Goal: Task Accomplishment & Management: Use online tool/utility

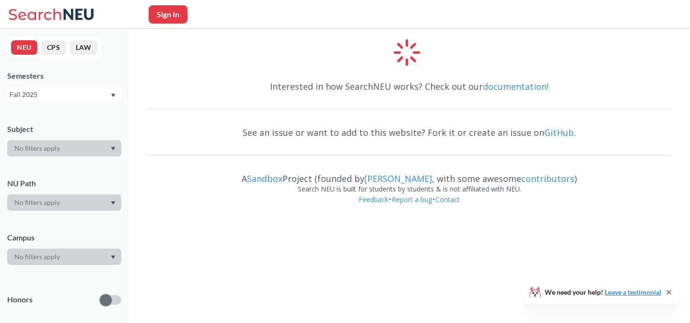
click at [666, 291] on icon at bounding box center [669, 292] width 8 height 8
click at [178, 8] on button "Sign In" at bounding box center [168, 14] width 39 height 18
select select "US"
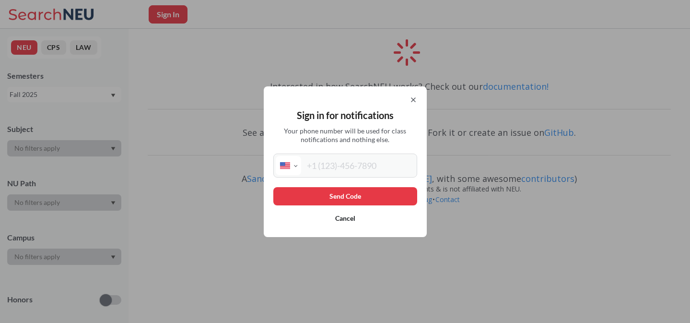
click at [333, 163] on input "tel" at bounding box center [358, 165] width 114 height 19
type input "(617) 8"
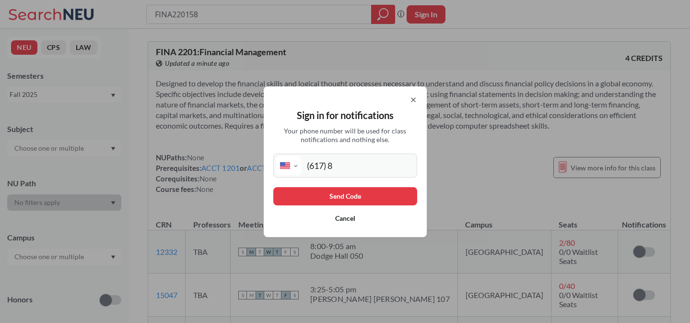
type input "FINA220158"
click at [334, 158] on input "(617) 8" at bounding box center [358, 165] width 114 height 19
click at [338, 161] on input "(617) 8" at bounding box center [358, 165] width 114 height 19
type input "[PHONE_NUMBER]"
click at [335, 189] on button "Send Code" at bounding box center [345, 196] width 144 height 18
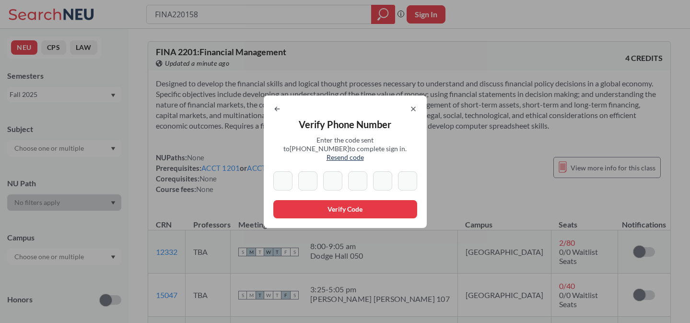
type input "4"
type input "8"
type input "4"
type input "8"
type input "6"
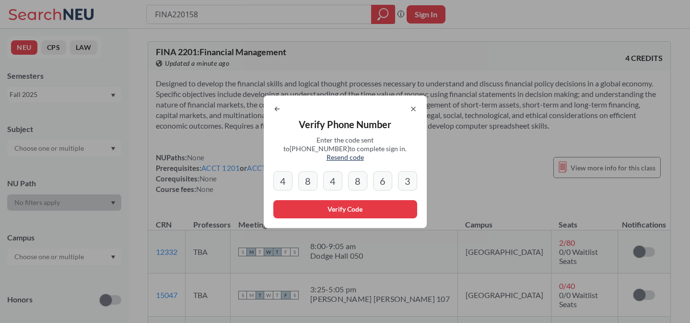
type input "3"
click at [340, 204] on button "Verify Code" at bounding box center [345, 209] width 144 height 18
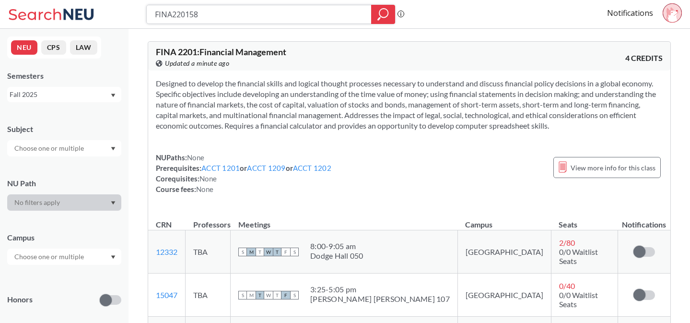
click at [266, 16] on input "FINA220158" at bounding box center [259, 14] width 210 height 16
type input "2313"
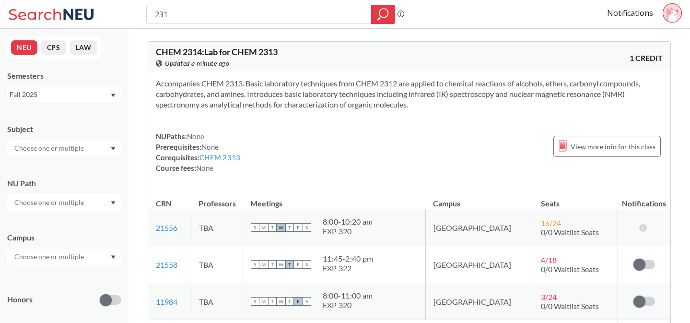
type input "2314"
click at [293, 13] on input "2314" at bounding box center [259, 14] width 210 height 16
type input "2312"
type input "2313"
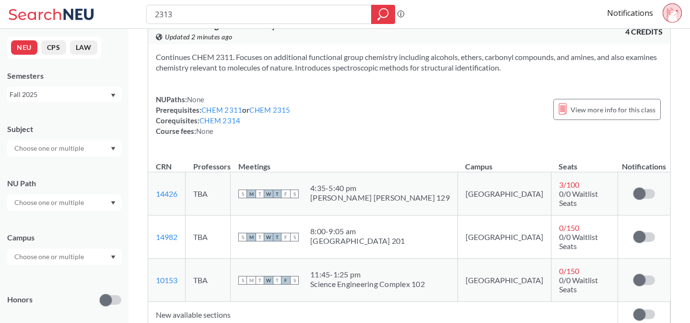
scroll to position [364, 0]
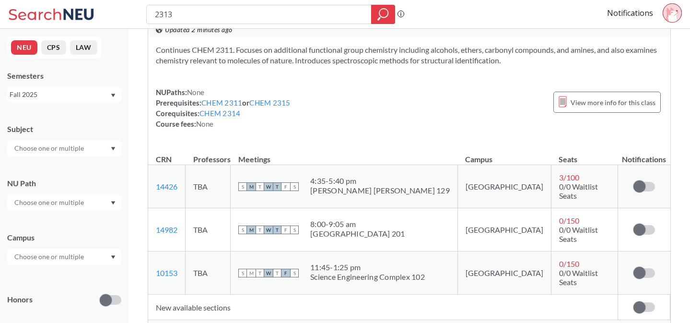
click at [636, 228] on td "Subscribe to notifications for this section" at bounding box center [644, 229] width 52 height 43
click at [640, 224] on span at bounding box center [639, 229] width 12 height 12
click at [633, 225] on input "checkbox" at bounding box center [633, 225] width 0 height 0
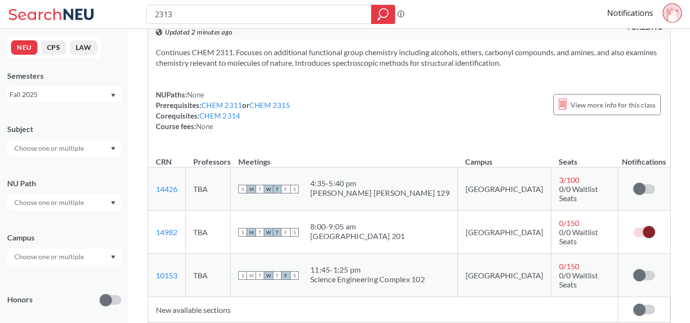
scroll to position [360, 0]
